Goal: Transaction & Acquisition: Purchase product/service

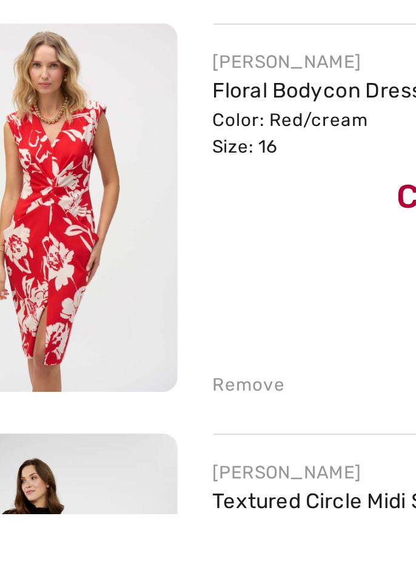
scroll to position [1503, 0]
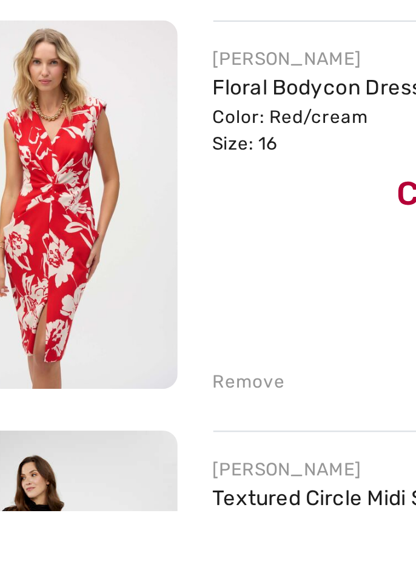
click at [136, 529] on div "Remove" at bounding box center [137, 529] width 30 height 11
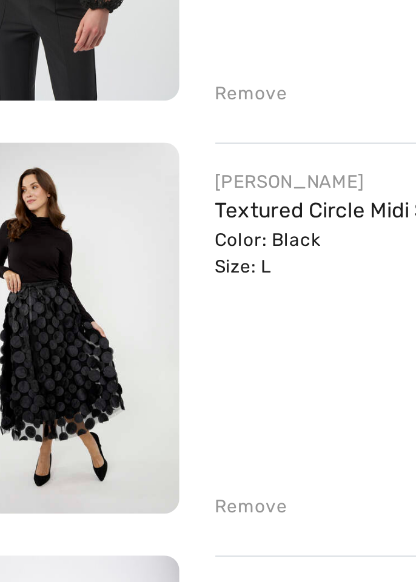
scroll to position [1540, 0]
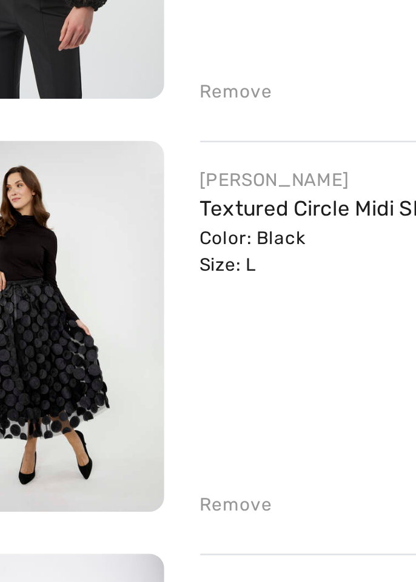
click at [62, 401] on img at bounding box center [57, 420] width 101 height 150
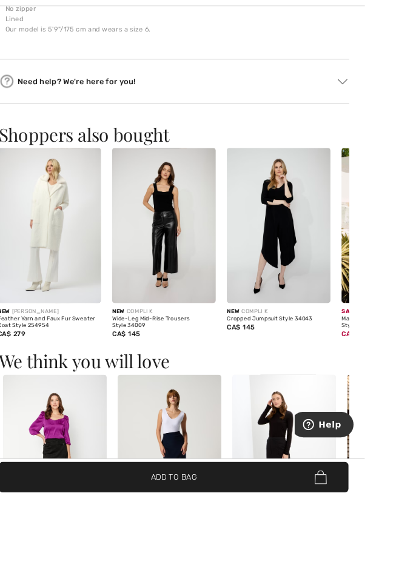
scroll to position [0, 135]
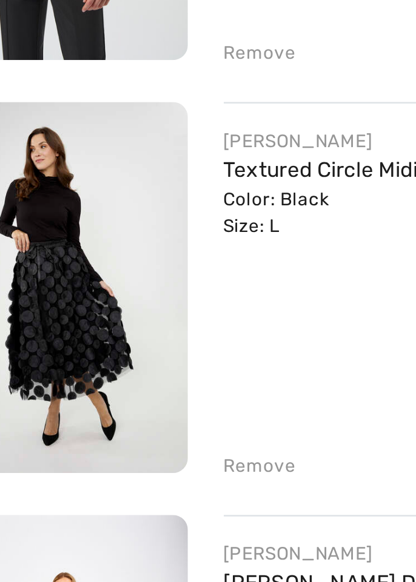
checkbox input "true"
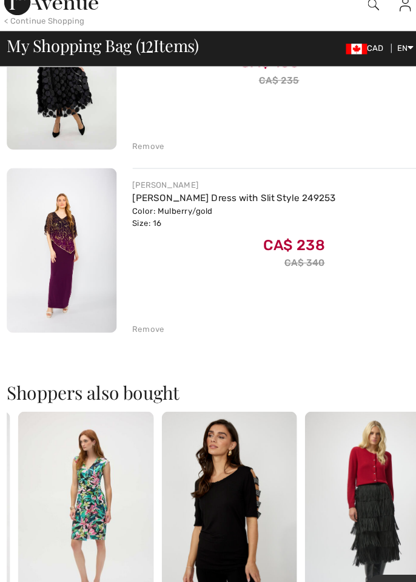
scroll to position [1879, 0]
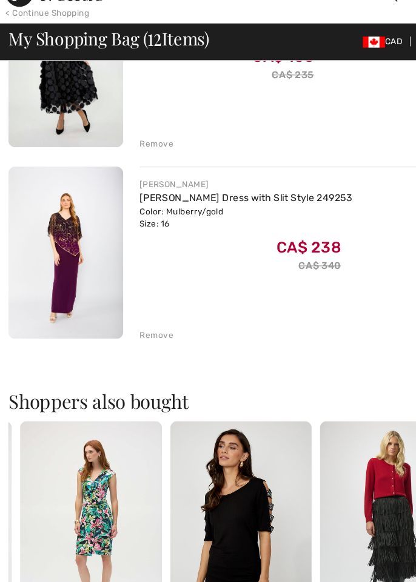
click at [56, 224] on img at bounding box center [57, 249] width 101 height 150
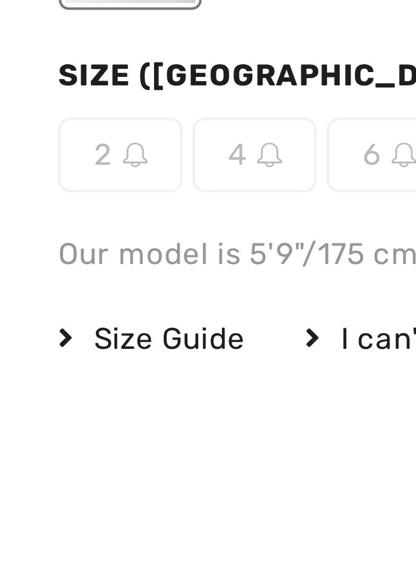
scroll to position [478, 0]
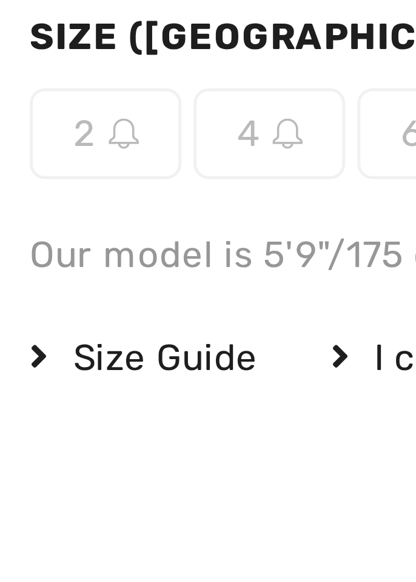
click at [35, 375] on span "Size Guide" at bounding box center [39, 378] width 45 height 11
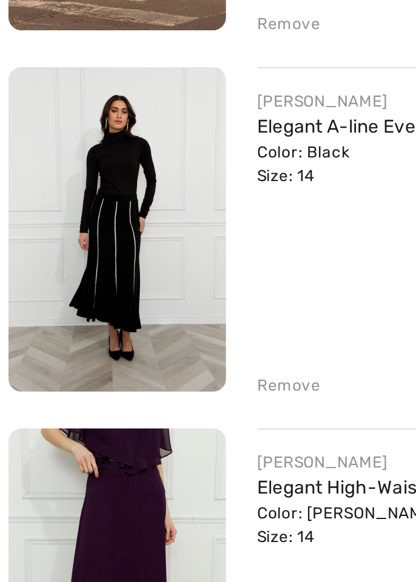
scroll to position [828, 0]
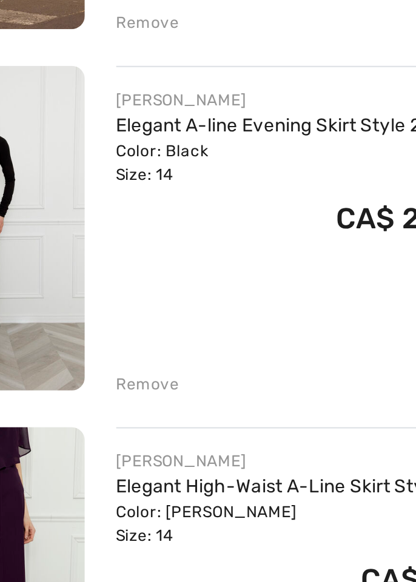
click at [141, 259] on div "Color: Black Size: 14" at bounding box center [204, 265] width 165 height 22
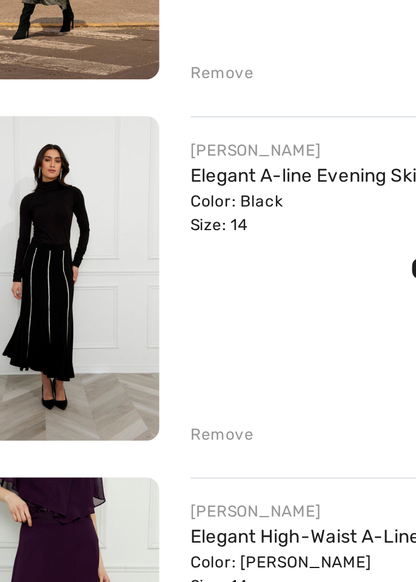
click at [130, 246] on link "Elegant A-line Evening Skirt Style 259031" at bounding box center [204, 248] width 165 height 10
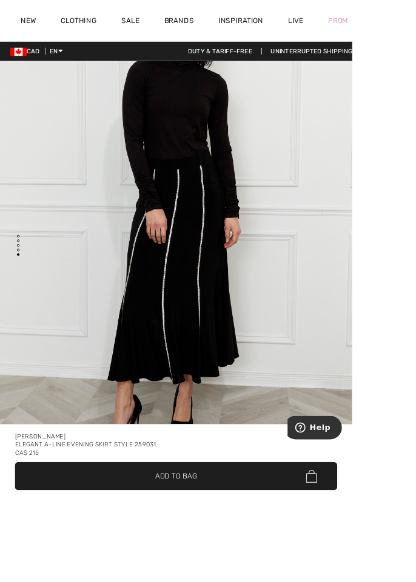
scroll to position [2727, 0]
click at [102, 486] on img "4 / 4" at bounding box center [208, 267] width 416 height 623
click at [153, 517] on img "4 / 4" at bounding box center [208, 267] width 416 height 623
click at [210, 541] on div "Frank Lyman Elegant A-line Evening Skirt Style 259031 CA$ 215" at bounding box center [208, 523] width 380 height 36
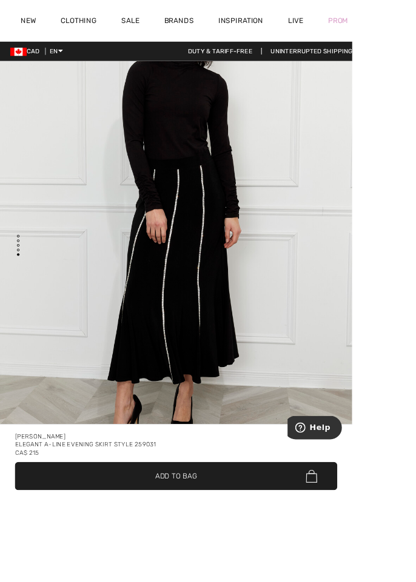
click at [196, 520] on div "[PERSON_NAME]" at bounding box center [208, 516] width 380 height 10
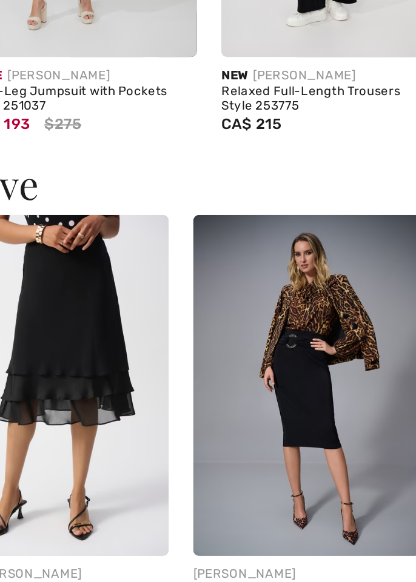
scroll to position [1261, 0]
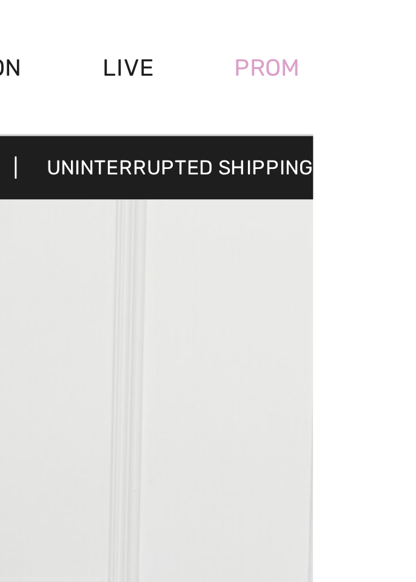
click at [415, 27] on div "Prom" at bounding box center [399, 24] width 53 height 50
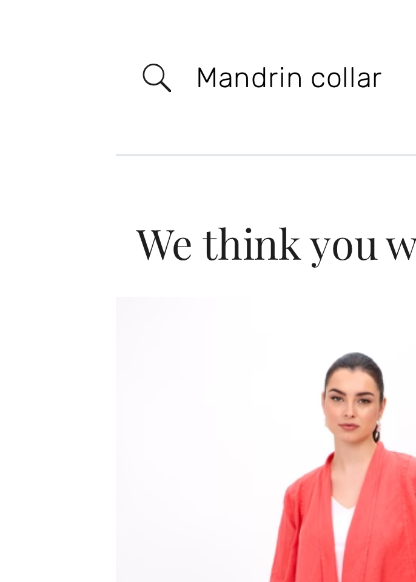
scroll to position [0, 11]
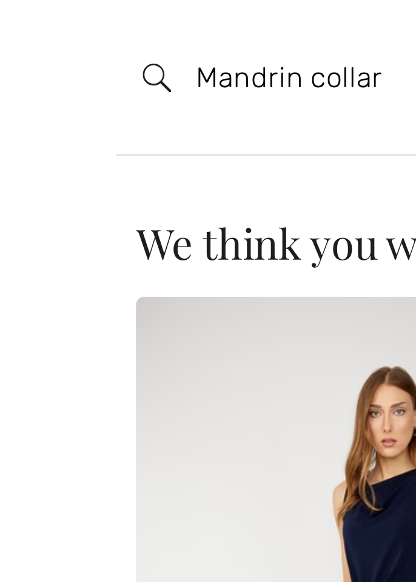
type input "Mandrin collar"
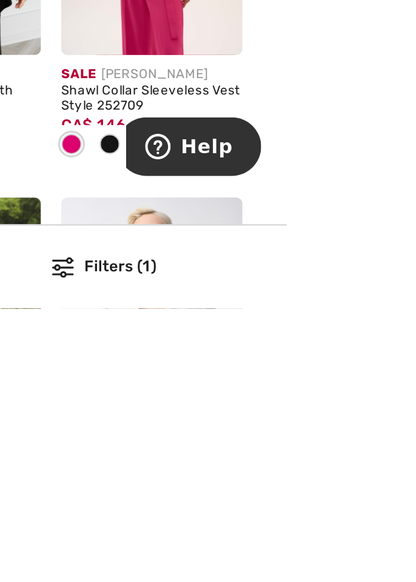
scroll to position [631, 0]
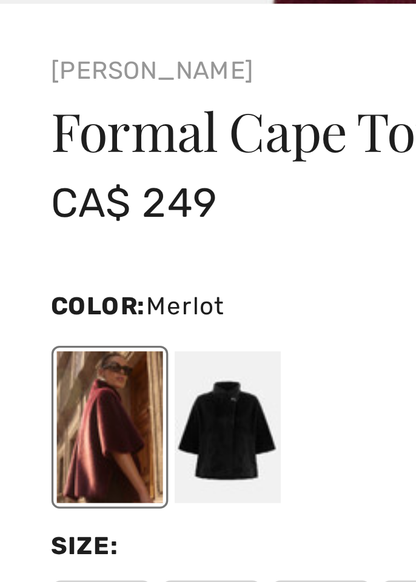
scroll to position [290, 0]
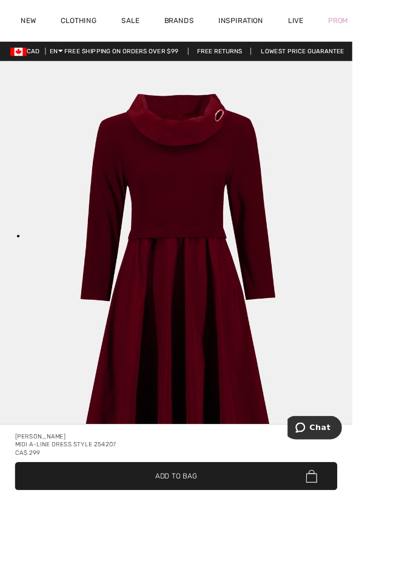
click at [151, 381] on img "1 / 1" at bounding box center [208, 383] width 416 height 623
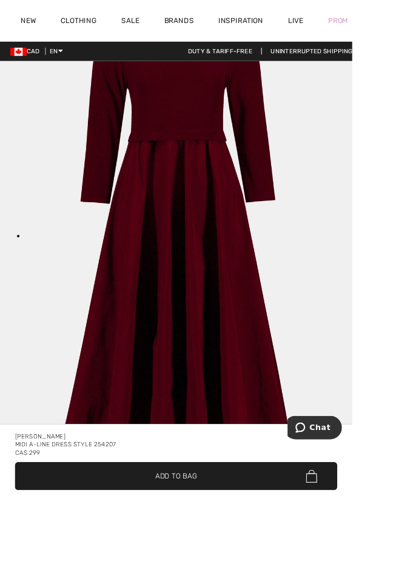
click at [230, 582] on div "Joseph Ribkoff Midi A-line Dress Style 254207 CA$ 299 ✔ Added to Bag Add to Bag…" at bounding box center [208, 541] width 416 height 81
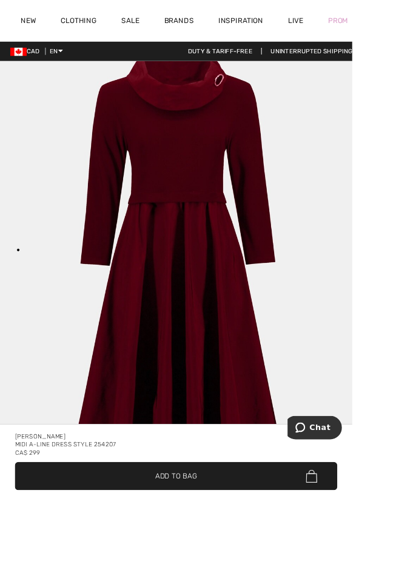
scroll to position [74, 0]
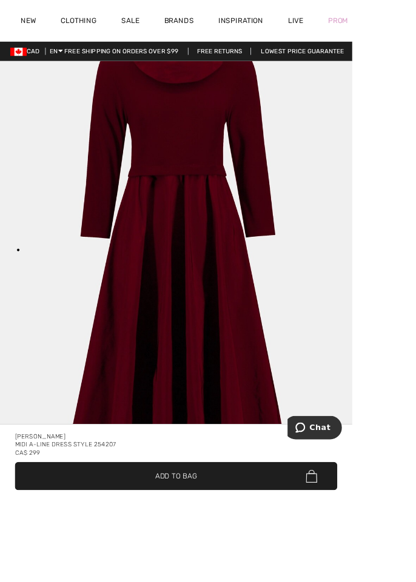
click at [202, 520] on div "[PERSON_NAME]" at bounding box center [208, 516] width 380 height 10
click at [199, 530] on div "Midi A-line Dress Style 254207" at bounding box center [208, 525] width 380 height 10
click at [202, 530] on div "Midi A-line Dress Style 254207" at bounding box center [208, 525] width 380 height 10
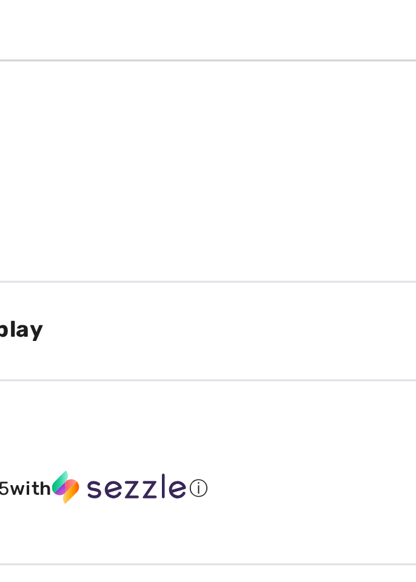
scroll to position [773, 0]
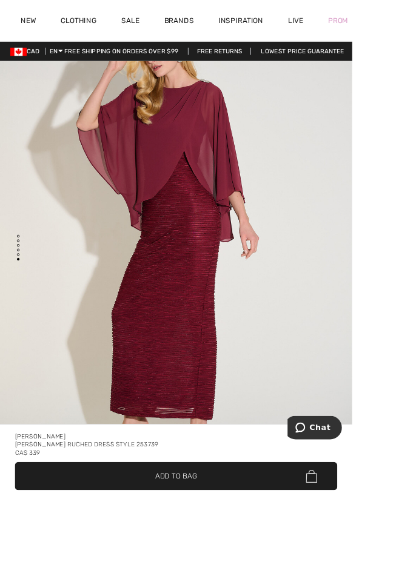
scroll to position [3350, 0]
click at [200, 582] on div "Joseph Ribkoff Maxi Sheath Ruched Dress Style 253739 CA$ 339 ✔ Added to Bag Add…" at bounding box center [208, 541] width 416 height 81
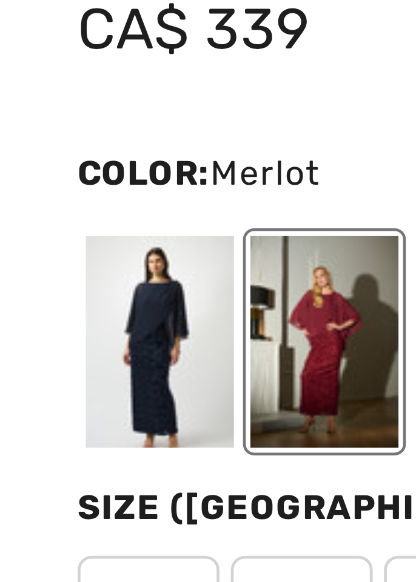
scroll to position [462, 0]
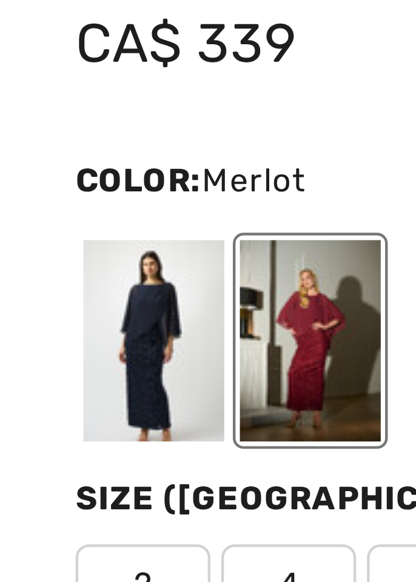
click at [28, 283] on div at bounding box center [35, 285] width 32 height 45
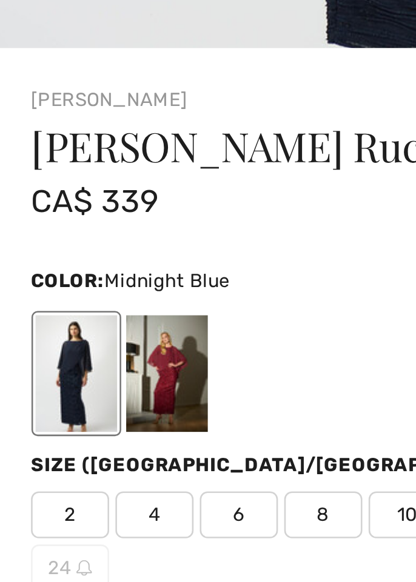
scroll to position [442, 0]
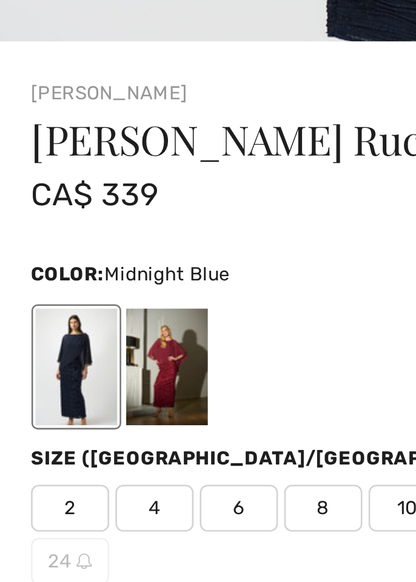
click at [68, 302] on div at bounding box center [70, 304] width 32 height 45
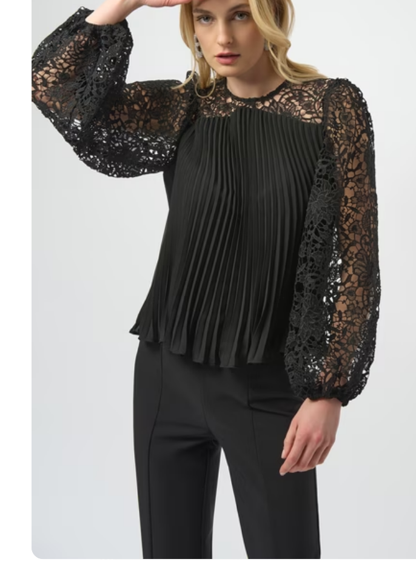
scroll to position [0, 0]
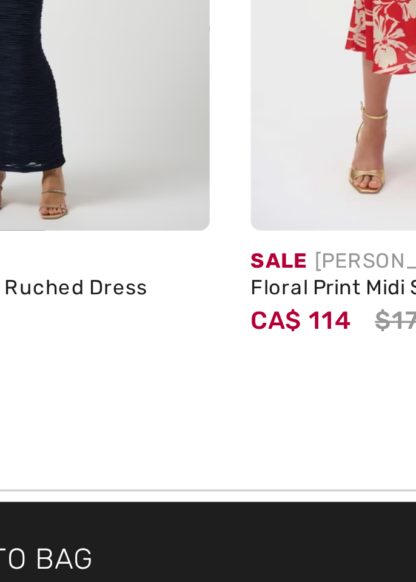
click at [214, 471] on div "[PERSON_NAME]" at bounding box center [210, 475] width 113 height 9
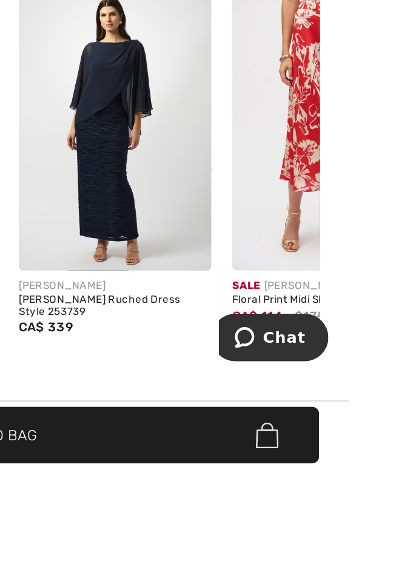
click at [262, 431] on img at bounding box center [278, 381] width 113 height 169
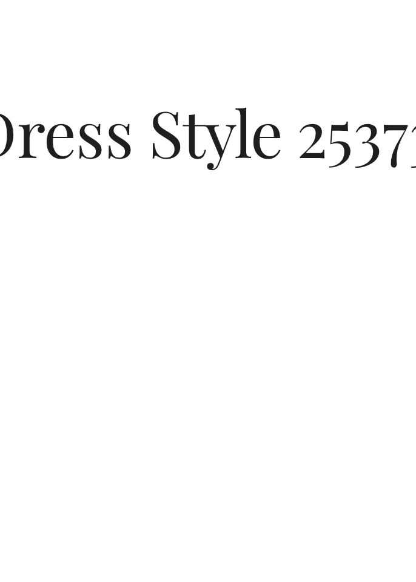
scroll to position [531, 0]
